Goal: Task Accomplishment & Management: Use online tool/utility

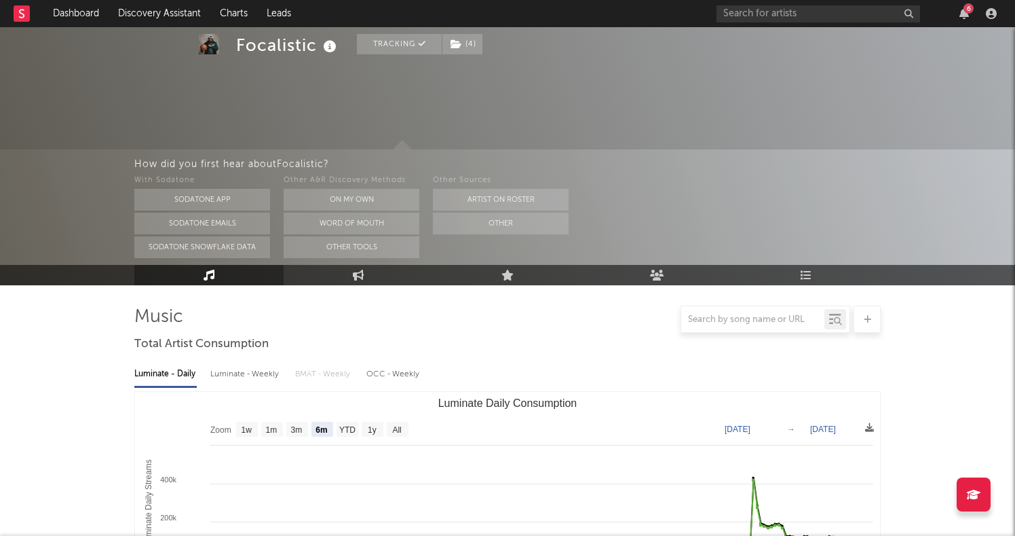
select select "6m"
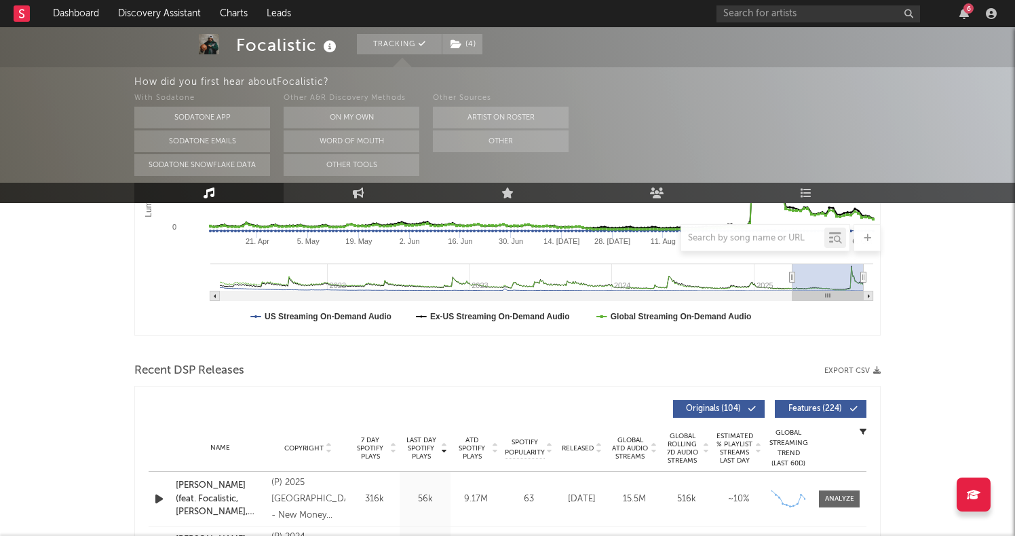
scroll to position [236, 0]
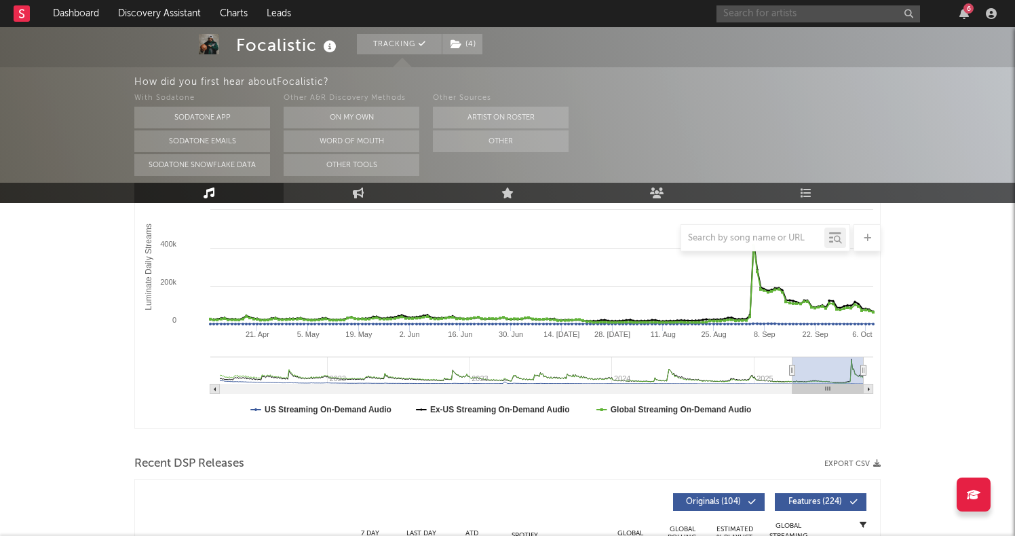
click at [810, 10] on input "text" at bounding box center [819, 13] width 204 height 17
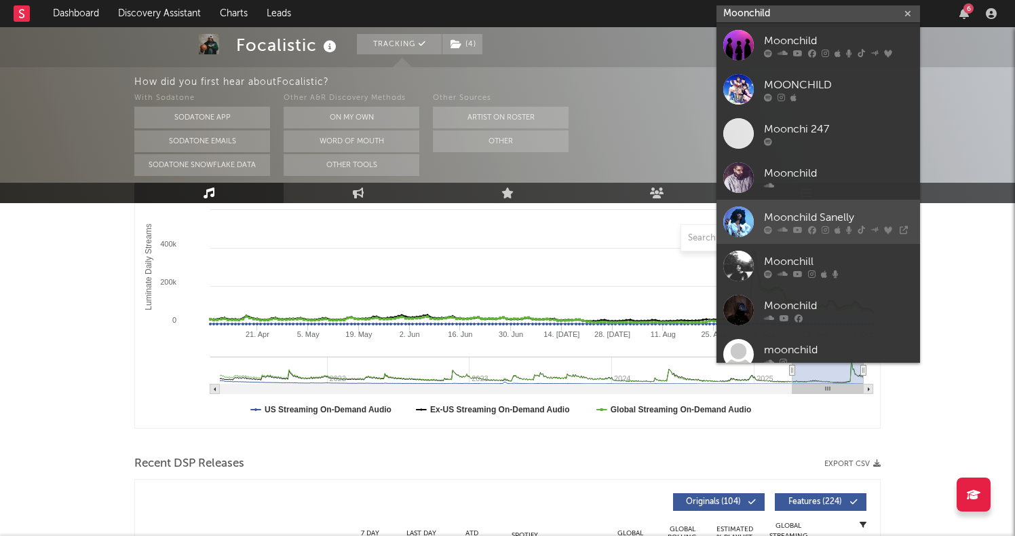
type input "Moonchild"
click at [807, 218] on div "Moonchild Sanelly" at bounding box center [838, 217] width 149 height 16
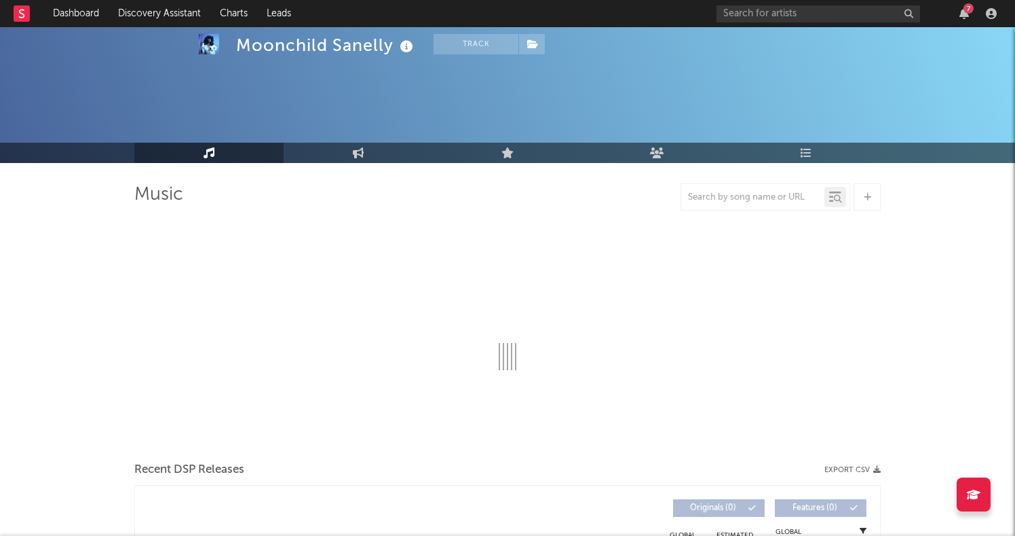
select select "6m"
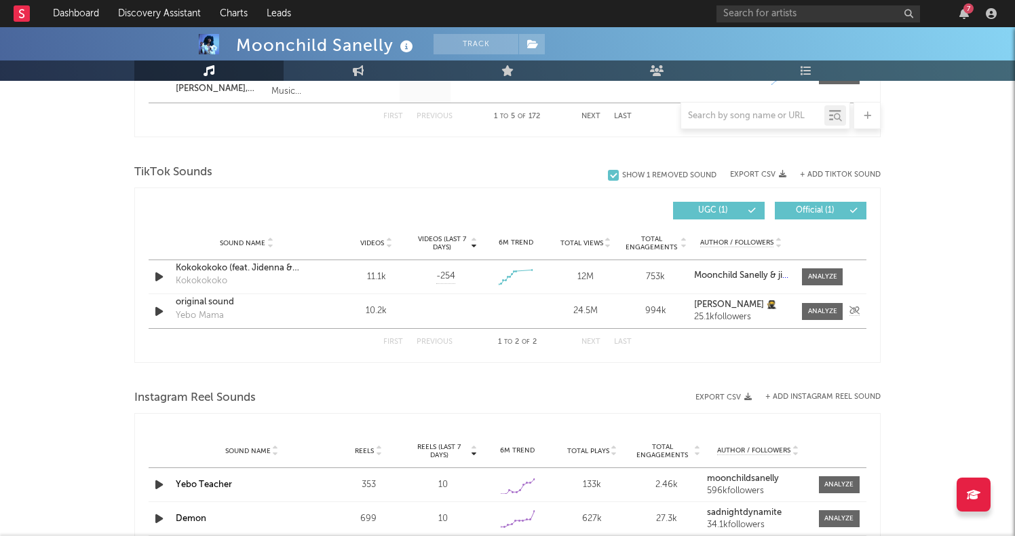
scroll to position [836, 0]
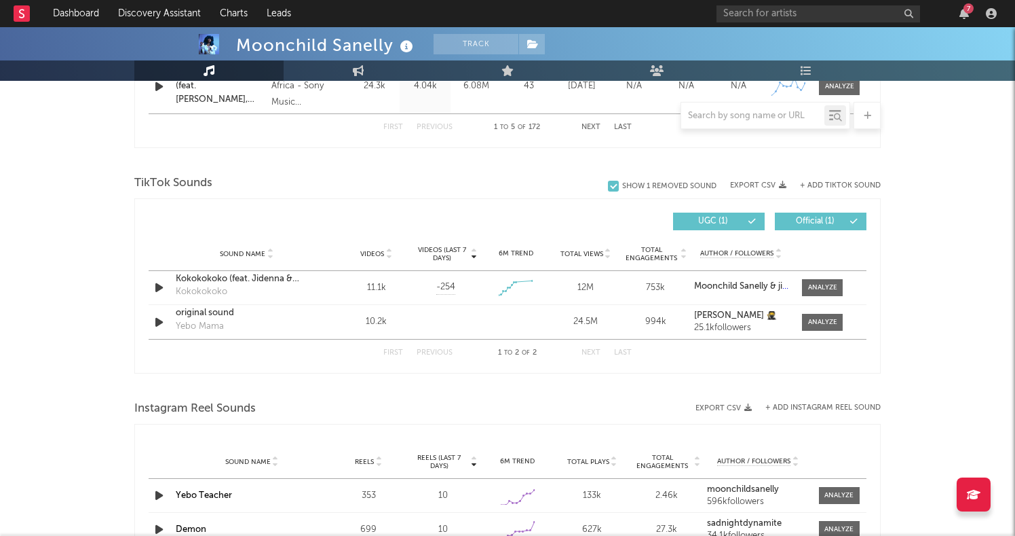
click at [826, 187] on button "+ Add TikTok Sound" at bounding box center [840, 185] width 81 height 7
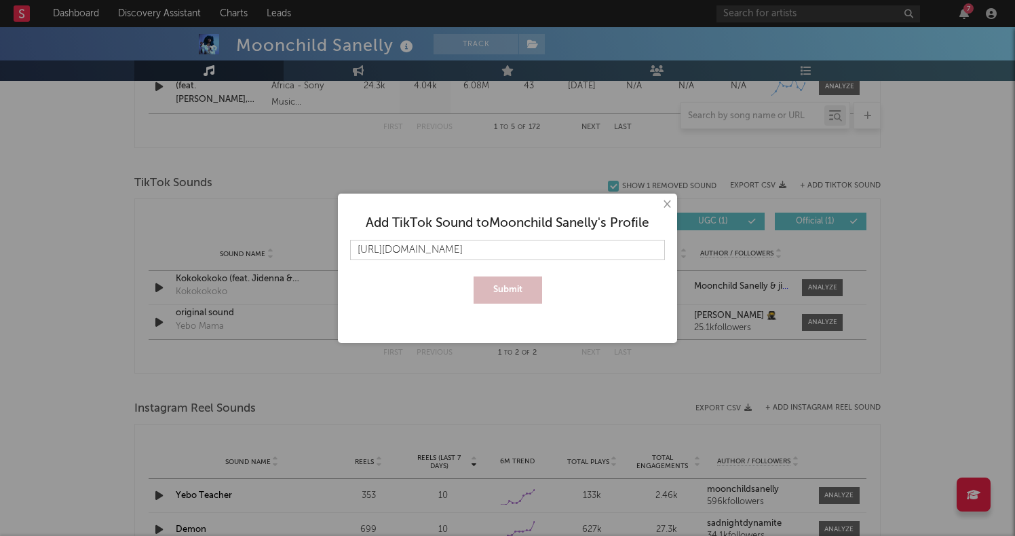
scroll to position [0, 108]
type input "https://www.tiktok.com/music/original-sound-7283441485646940933?enter_from=h5_t"
click at [513, 296] on button "Submit" at bounding box center [508, 289] width 69 height 27
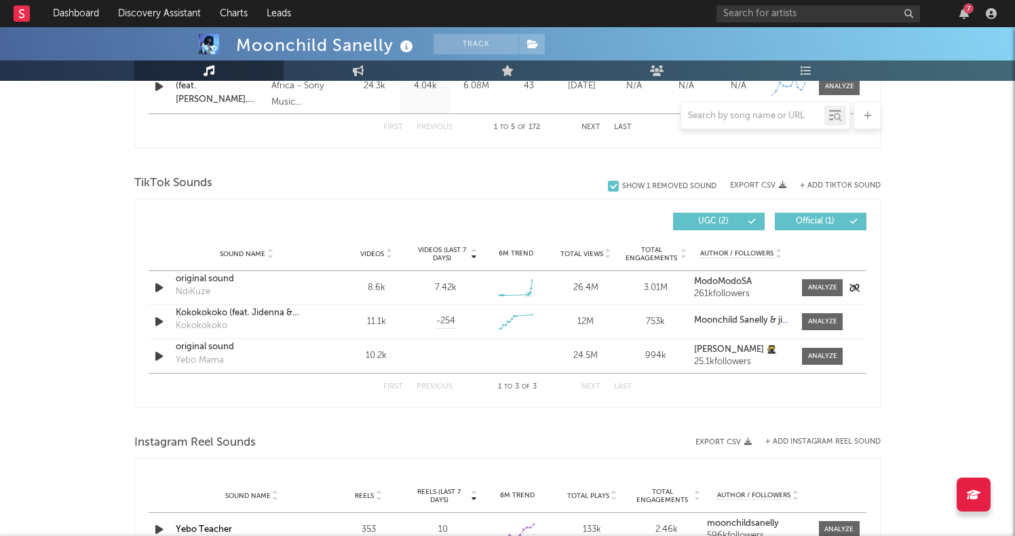
scroll to position [916, 0]
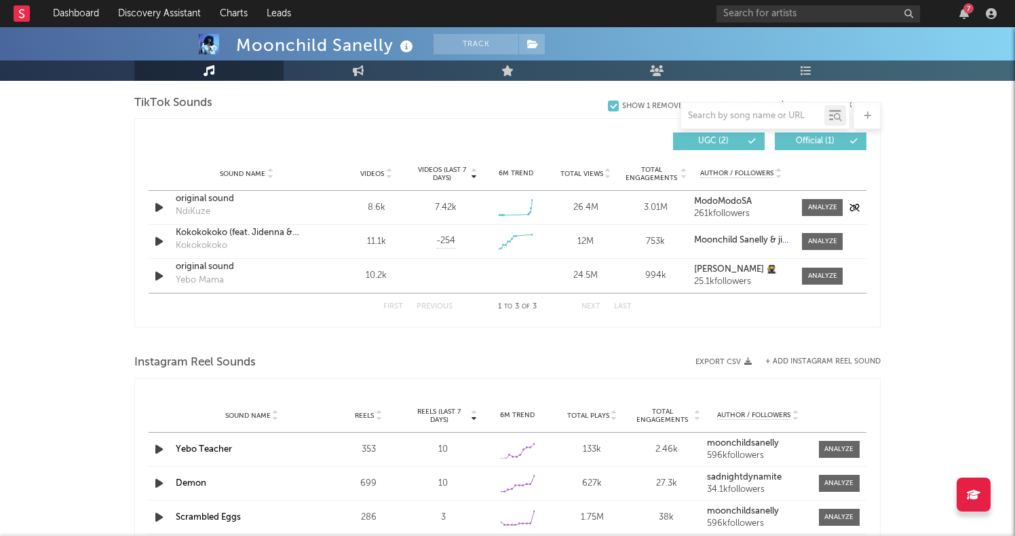
click at [157, 204] on icon "button" at bounding box center [159, 207] width 14 height 17
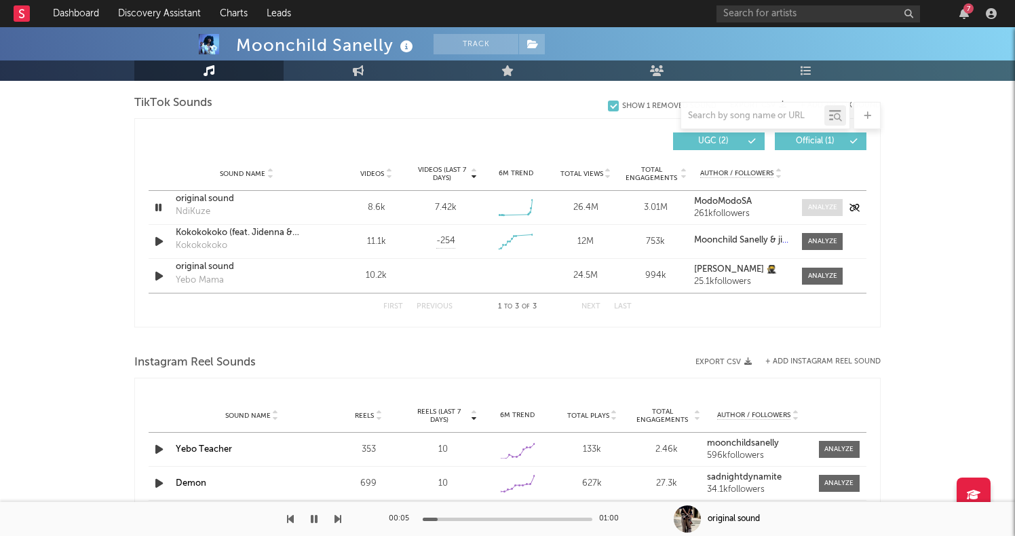
click at [821, 207] on div at bounding box center [822, 207] width 29 height 10
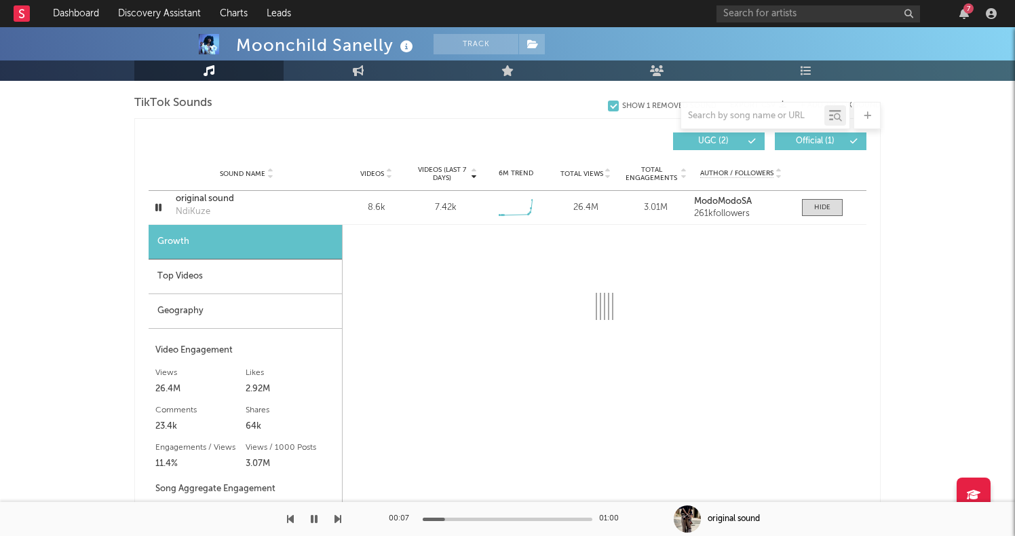
click at [249, 307] on div "Geography" at bounding box center [245, 311] width 193 height 35
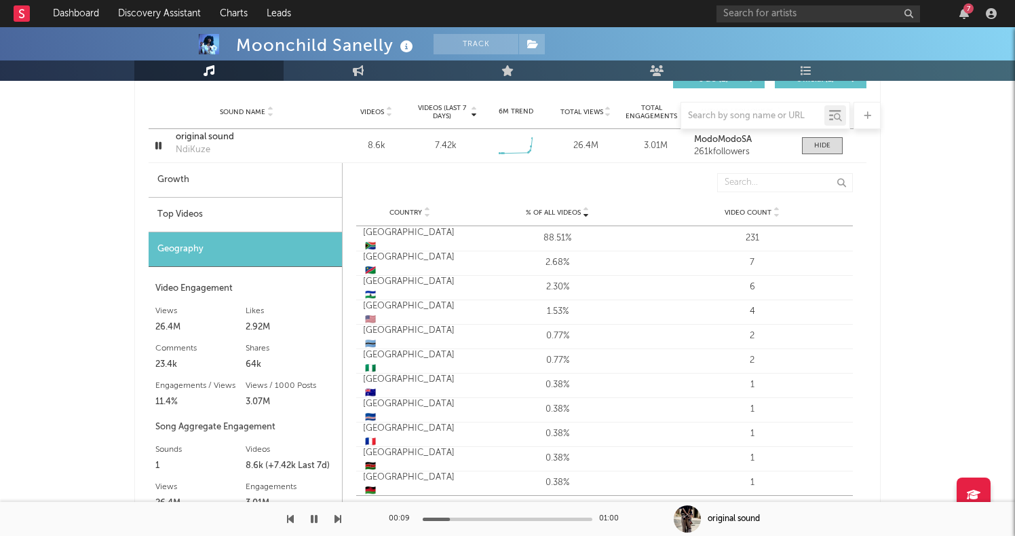
scroll to position [977, 0]
click at [164, 149] on icon "button" at bounding box center [158, 146] width 13 height 17
